Goal: Information Seeking & Learning: Understand process/instructions

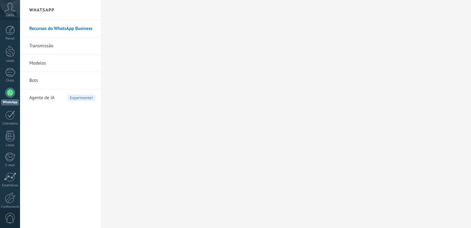
click at [57, 12] on h2 "WhatsApp" at bounding box center [61, 10] width 66 height 20
click at [54, 31] on link "Recursos do WhatsApp Business" at bounding box center [62, 28] width 66 height 17
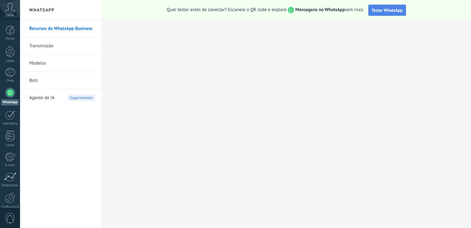
click at [388, 14] on button "Testar WhatsApp" at bounding box center [387, 10] width 38 height 11
click at [385, 4] on div "Quer testar antes de conectar? Escaneie o QR code e explore Mensagens no WhatsA…" at bounding box center [286, 10] width 369 height 20
click at [381, 9] on span "Testar WhatsApp" at bounding box center [387, 10] width 31 height 6
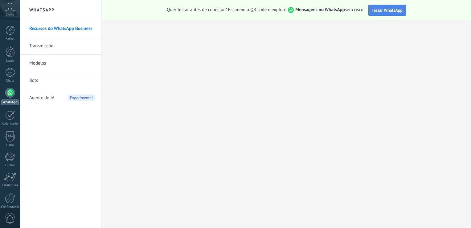
click at [381, 9] on span "Testar WhatsApp" at bounding box center [387, 10] width 31 height 6
click at [368, 5] on button "Testar WhatsApp" at bounding box center [387, 10] width 38 height 11
click at [312, 11] on strong "Mensagens no WhatsApp" at bounding box center [320, 10] width 50 height 6
click at [290, 10] on span "Mensagens no WhatsApp" at bounding box center [315, 10] width 59 height 6
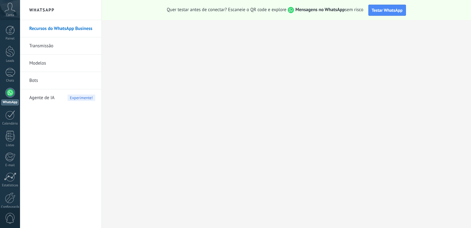
click at [305, 10] on strong "Mensagens no WhatsApp" at bounding box center [320, 10] width 50 height 6
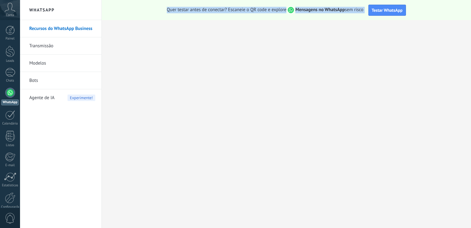
click at [305, 10] on strong "Mensagens no WhatsApp" at bounding box center [320, 10] width 50 height 6
click at [395, 6] on button "Testar WhatsApp" at bounding box center [387, 10] width 38 height 11
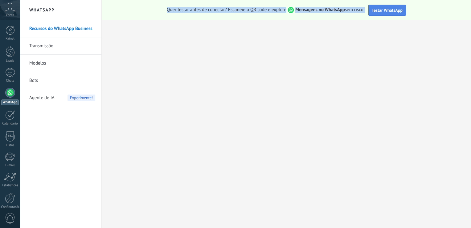
click at [395, 6] on button "Testar WhatsApp" at bounding box center [387, 10] width 38 height 11
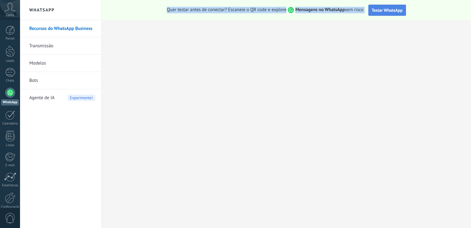
click at [395, 6] on button "Testar WhatsApp" at bounding box center [387, 10] width 38 height 11
click at [394, 10] on span "Testar WhatsApp" at bounding box center [387, 10] width 31 height 6
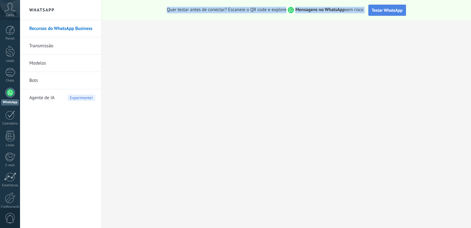
click at [394, 10] on span "Testar WhatsApp" at bounding box center [387, 10] width 31 height 6
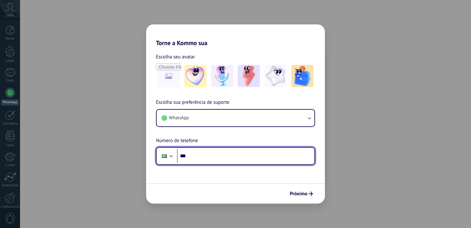
click at [193, 155] on input "***" at bounding box center [245, 156] width 137 height 14
type input "**********"
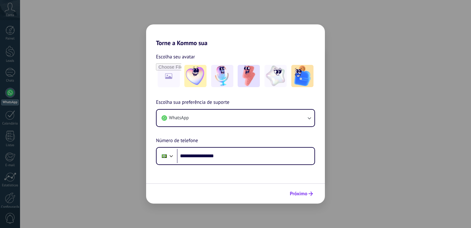
click at [298, 193] on span "Próximo" at bounding box center [299, 193] width 18 height 4
